Goal: Task Accomplishment & Management: Use online tool/utility

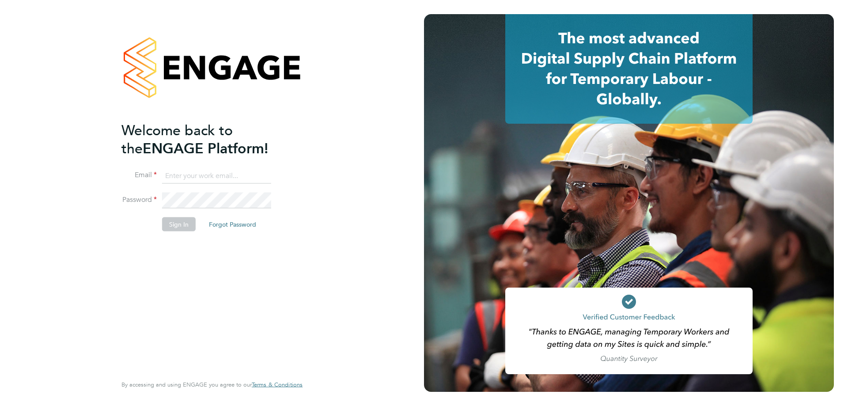
type input "[EMAIL_ADDRESS][DOMAIN_NAME]"
click at [180, 227] on button "Sign In" at bounding box center [179, 224] width 34 height 14
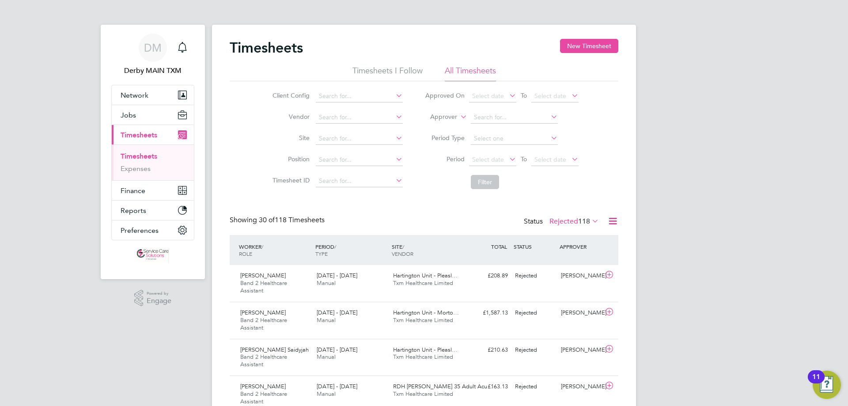
click at [149, 155] on link "Timesheets" at bounding box center [139, 156] width 37 height 8
click at [590, 221] on icon at bounding box center [590, 221] width 0 height 12
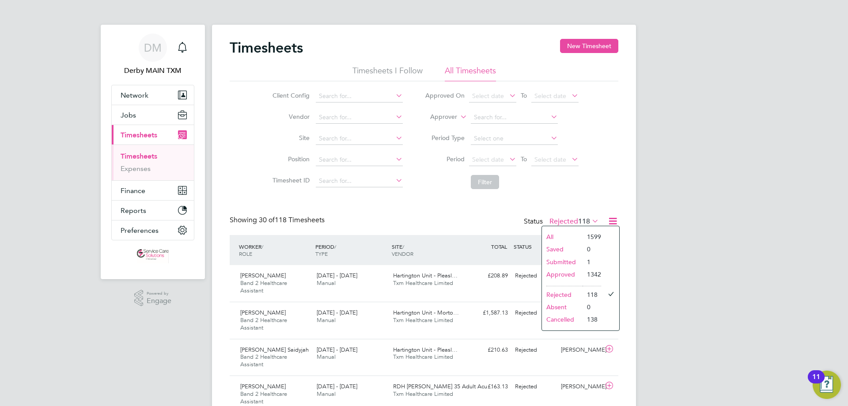
click at [575, 259] on li "Submitted" at bounding box center [562, 262] width 41 height 12
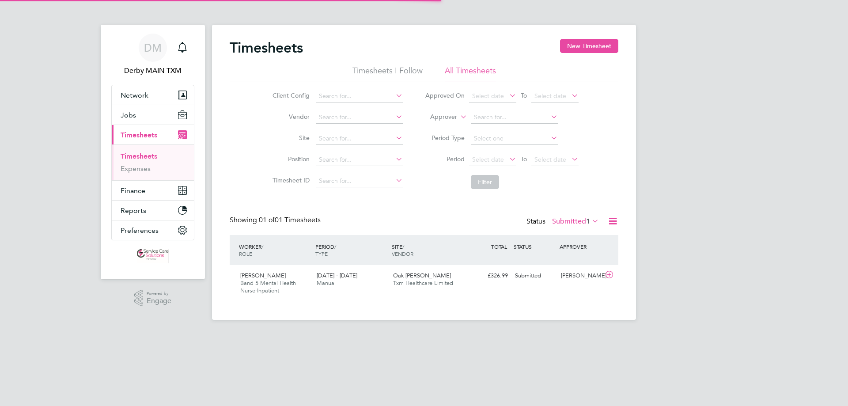
scroll to position [23, 77]
